Goal: Find specific page/section: Find specific page/section

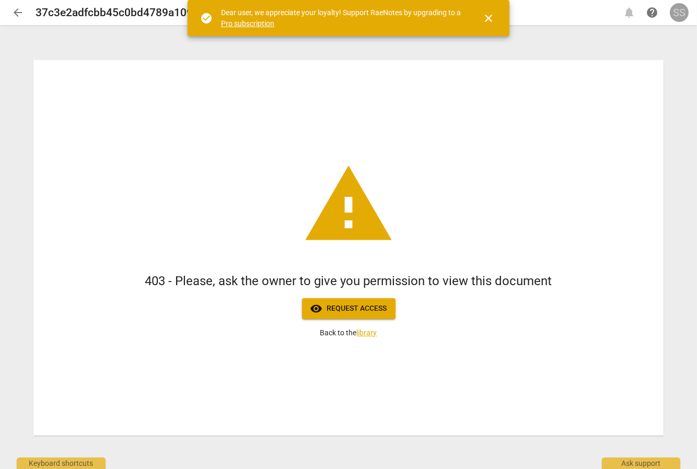
click at [679, 14] on div "SS" at bounding box center [679, 12] width 19 height 19
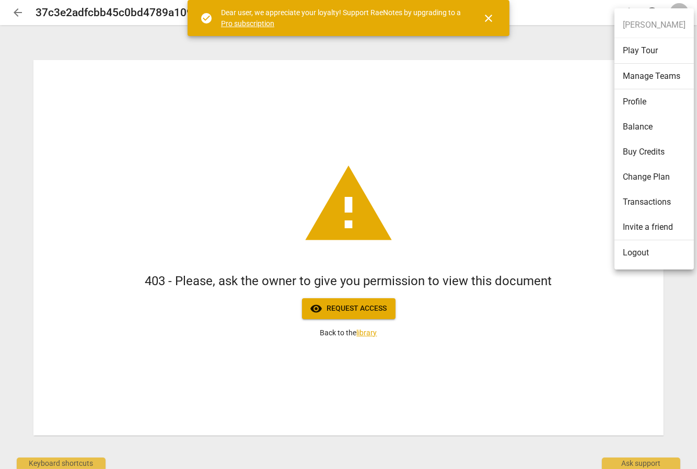
click at [324, 146] on div at bounding box center [348, 234] width 697 height 469
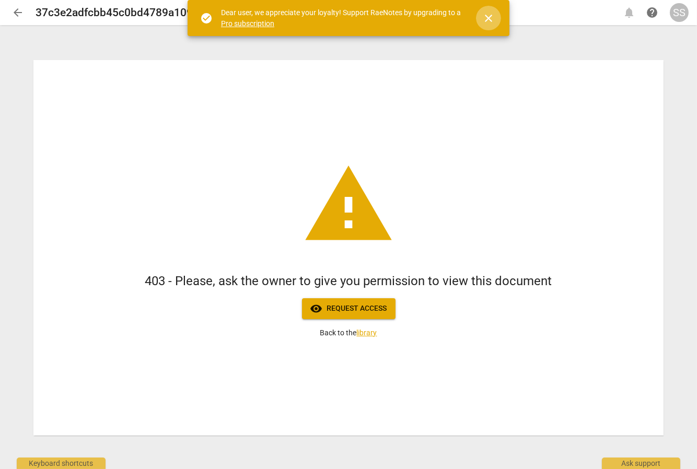
click at [488, 14] on span "close" at bounding box center [488, 18] width 13 height 13
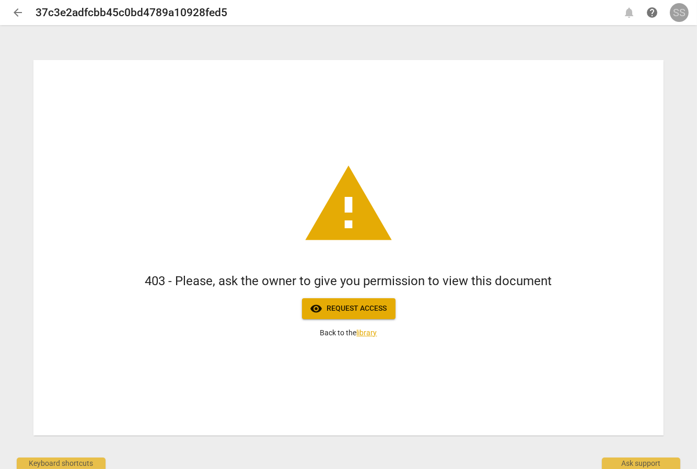
click at [677, 11] on div "SS" at bounding box center [679, 12] width 19 height 19
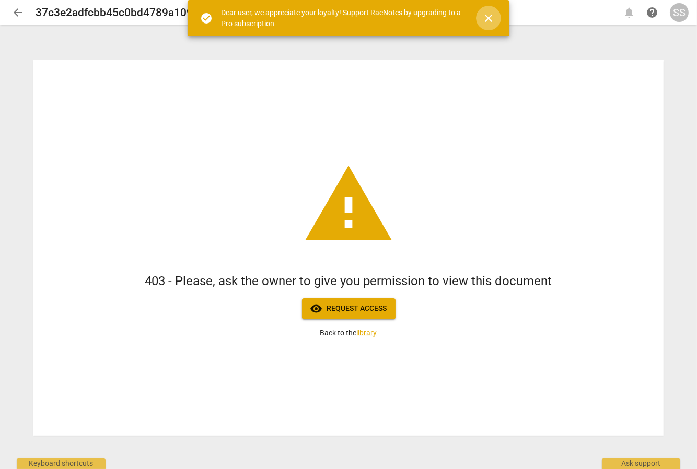
click at [490, 15] on span "close" at bounding box center [488, 18] width 13 height 13
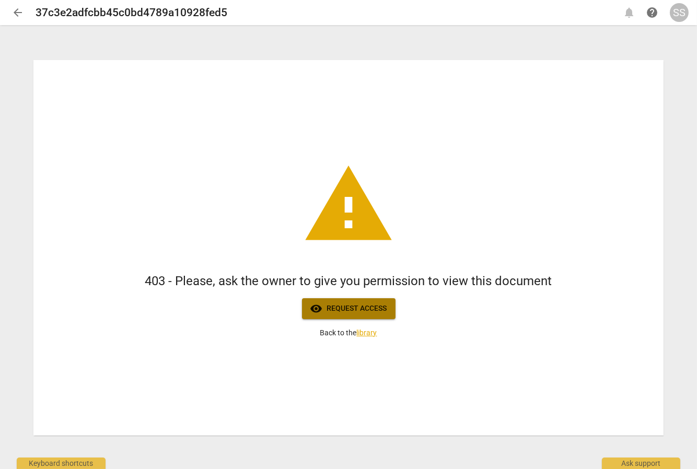
click at [350, 305] on span "visibility Request access" at bounding box center [348, 309] width 77 height 13
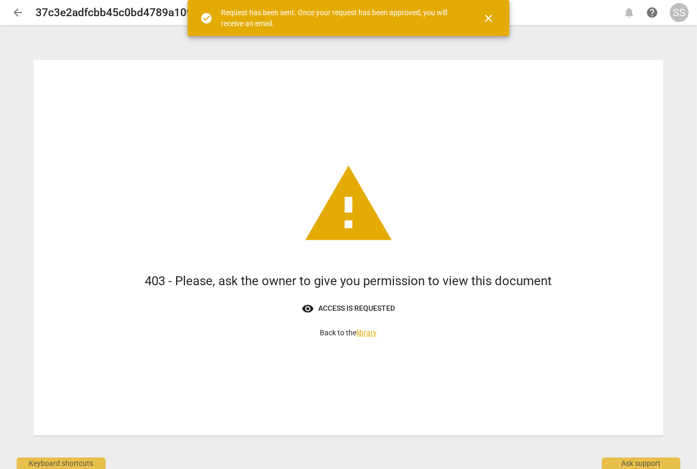
click at [489, 17] on span "close" at bounding box center [488, 18] width 13 height 13
